Goal: Transaction & Acquisition: Purchase product/service

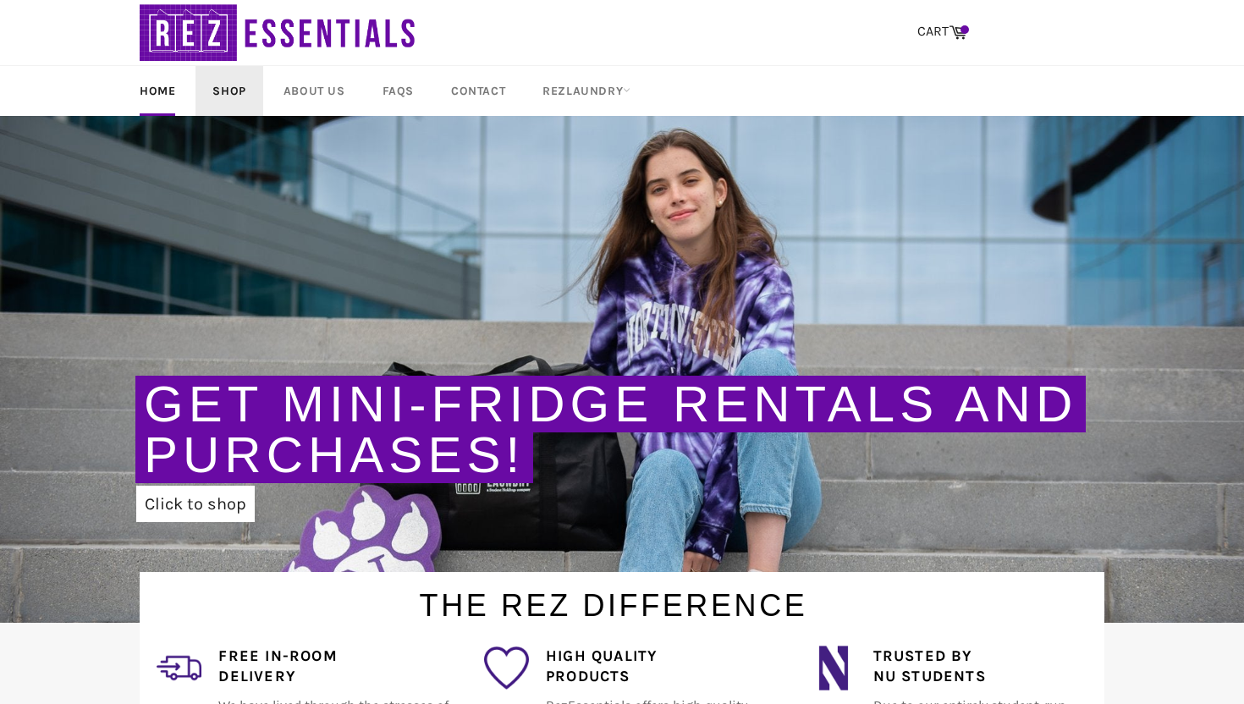
click at [218, 93] on link "Shop" at bounding box center [228, 91] width 67 height 50
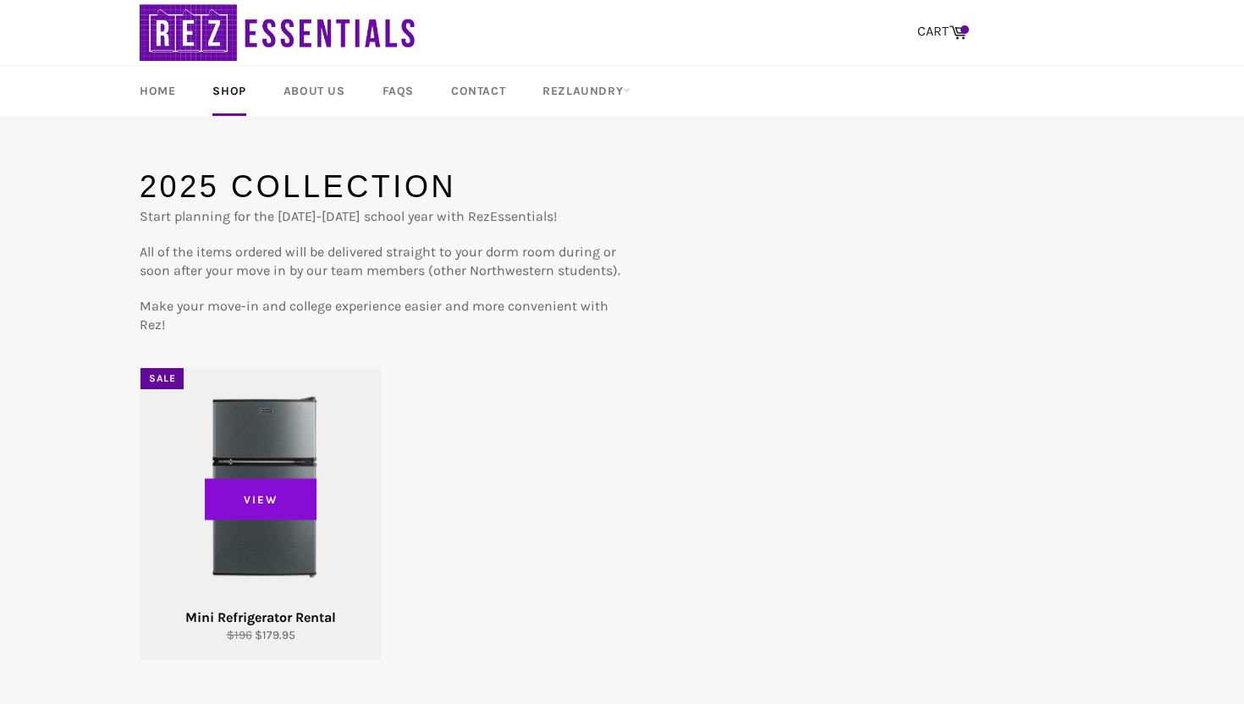
click at [272, 505] on span "View" at bounding box center [261, 499] width 112 height 42
